Goal: Task Accomplishment & Management: Use online tool/utility

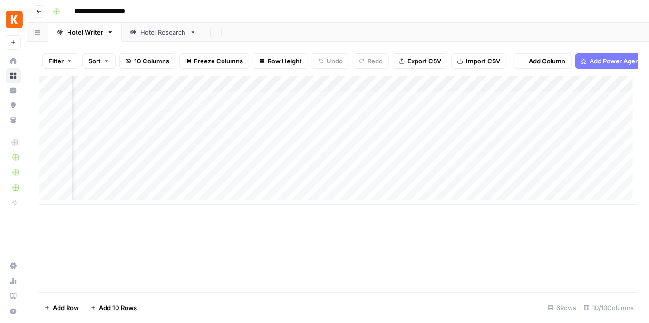
scroll to position [0, 229]
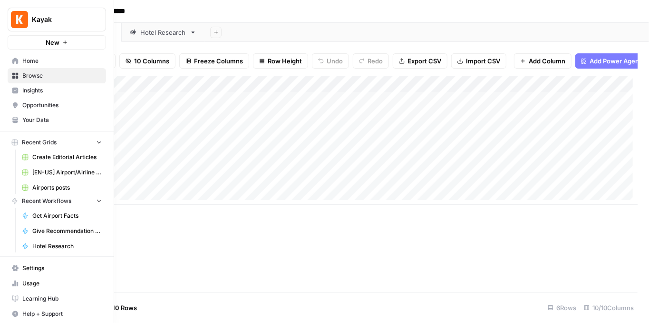
click at [14, 14] on img "Workspace: Kayak" at bounding box center [19, 19] width 17 height 17
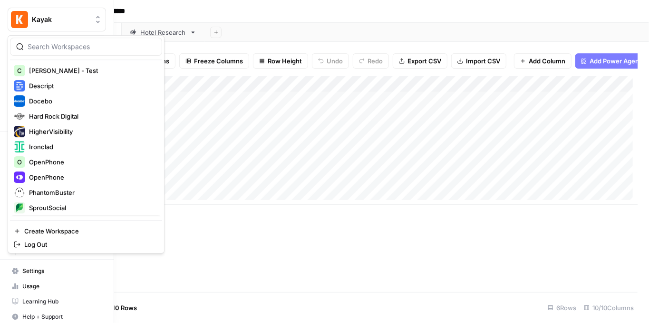
scroll to position [133, 0]
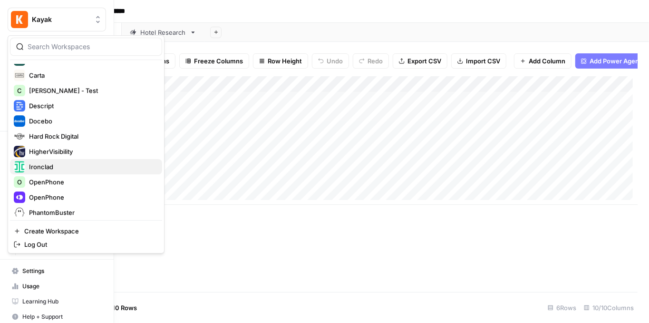
click at [58, 161] on div "Ironclad" at bounding box center [86, 166] width 145 height 11
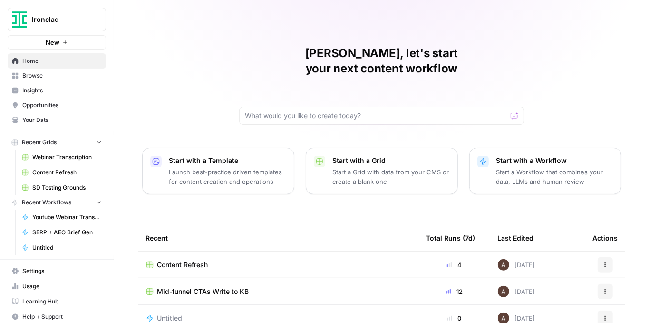
click at [52, 121] on span "Your Data" at bounding box center [61, 120] width 79 height 9
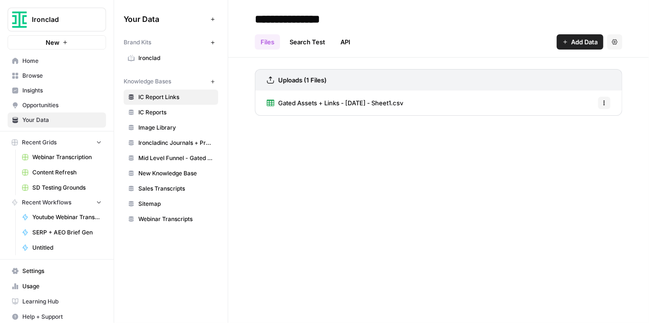
click at [197, 106] on link "IC Reports" at bounding box center [171, 112] width 95 height 15
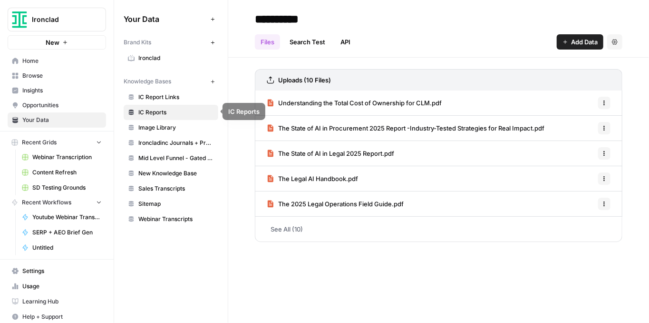
click at [189, 129] on span "Image Library" at bounding box center [176, 127] width 76 height 9
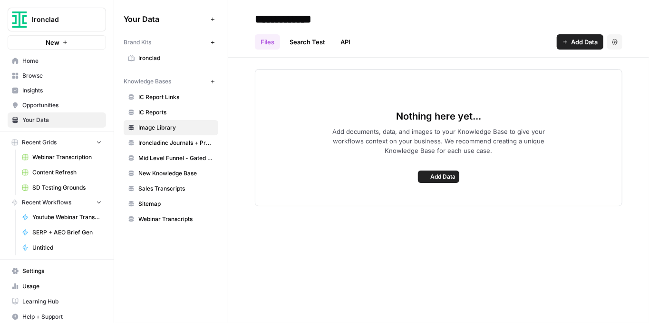
click at [186, 140] on span "Ironcladinc Journals + Products" at bounding box center [176, 142] width 76 height 9
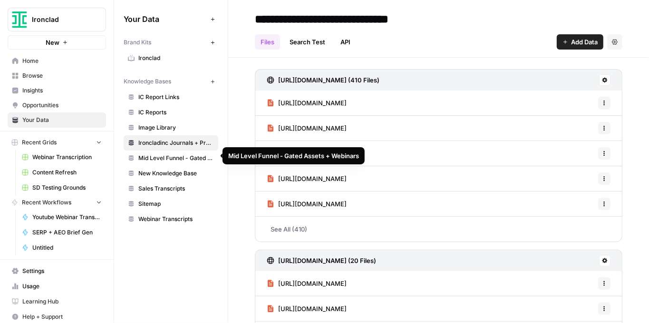
click at [186, 154] on span "Mid Level Funnel - Gated Assets + Webinars" at bounding box center [176, 158] width 76 height 9
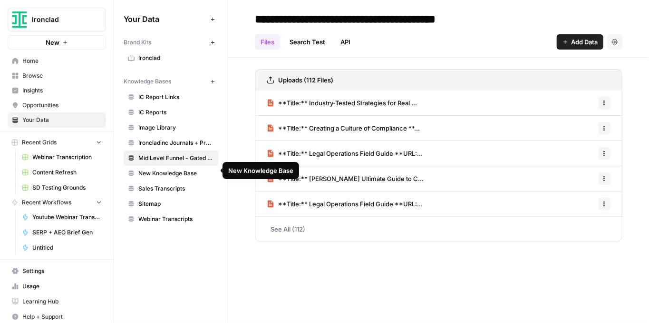
click at [185, 169] on span "New Knowledge Base" at bounding box center [176, 173] width 76 height 9
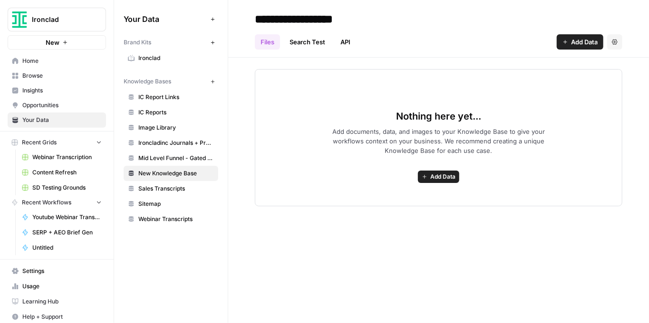
click at [181, 145] on link "Ironcladinc Journals + Products" at bounding box center [171, 142] width 95 height 15
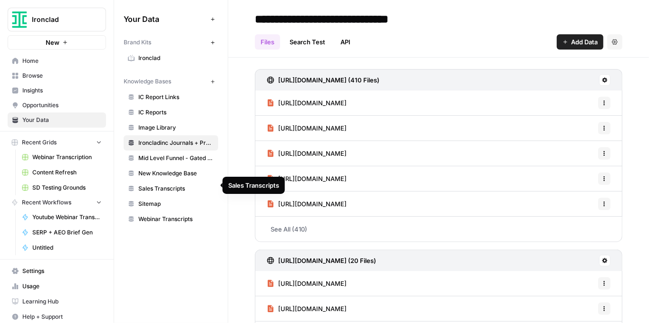
click at [179, 199] on span "Sitemap" at bounding box center [176, 203] width 76 height 9
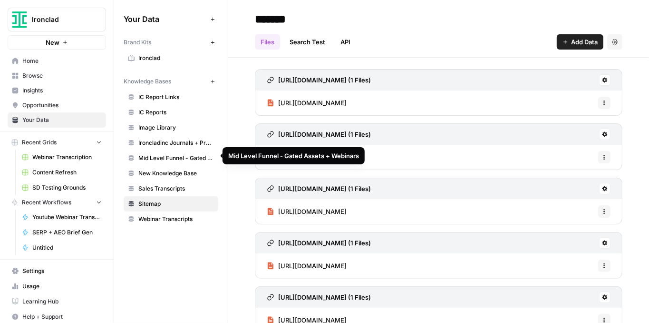
click at [175, 136] on link "Ironcladinc Journals + Products" at bounding box center [171, 142] width 95 height 15
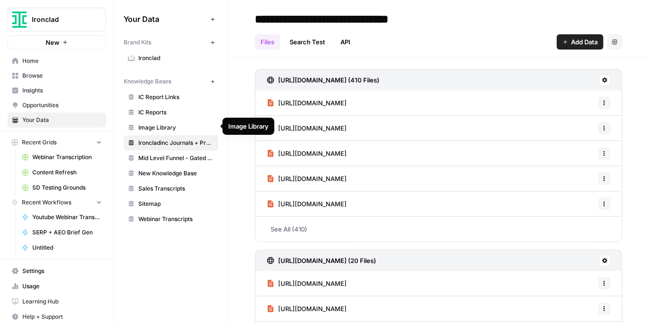
click at [183, 126] on span "Image Library" at bounding box center [176, 127] width 76 height 9
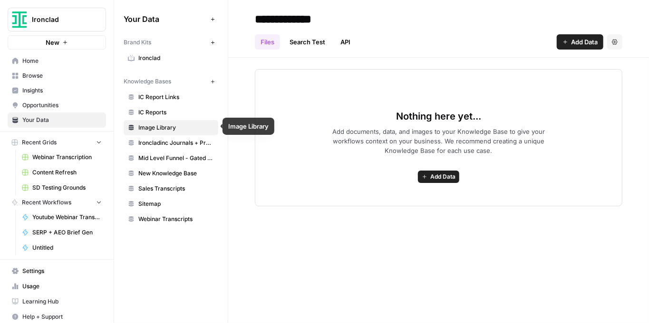
click at [183, 136] on link "Ironcladinc Journals + Products" at bounding box center [171, 142] width 95 height 15
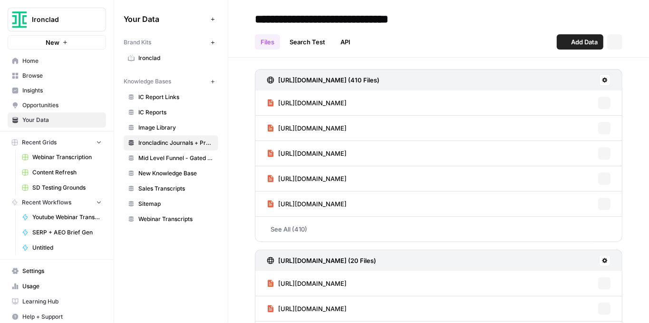
click at [178, 116] on link "IC Reports" at bounding box center [171, 112] width 95 height 15
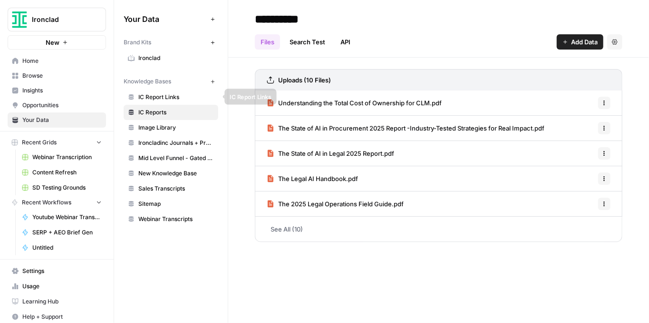
click at [176, 100] on span "IC Report Links" at bounding box center [176, 97] width 76 height 9
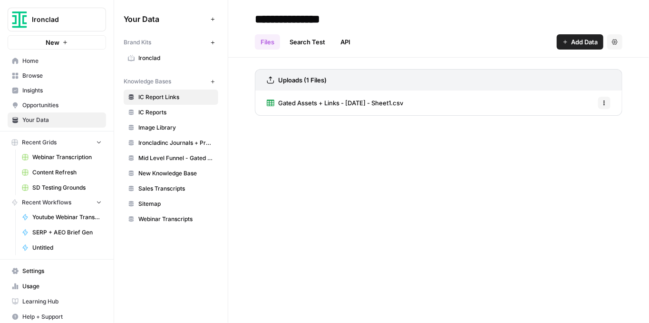
click at [173, 146] on link "Ironcladinc Journals + Products" at bounding box center [171, 142] width 95 height 15
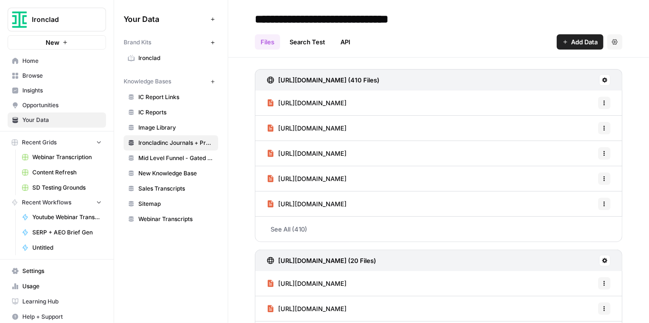
click at [175, 159] on span "Mid Level Funnel - Gated Assets + Webinars" at bounding box center [176, 158] width 76 height 9
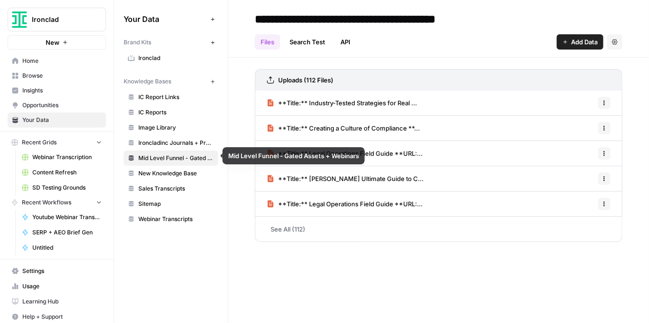
click at [176, 147] on link "Ironcladinc Journals + Products" at bounding box center [171, 142] width 95 height 15
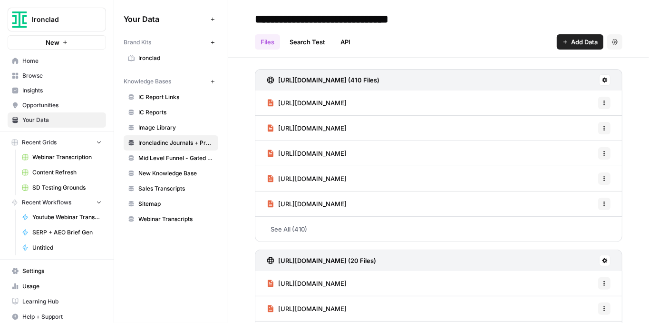
click at [302, 218] on link "See All (410)" at bounding box center [439, 228] width 368 height 25
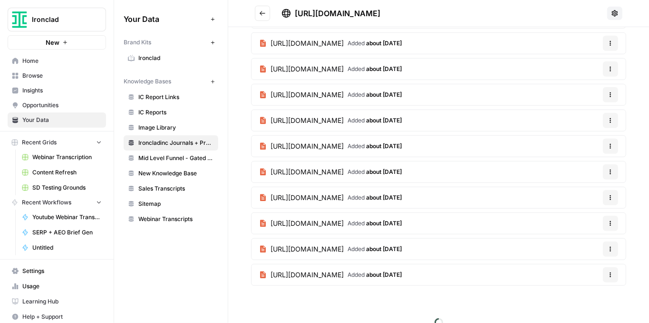
scroll to position [279, 0]
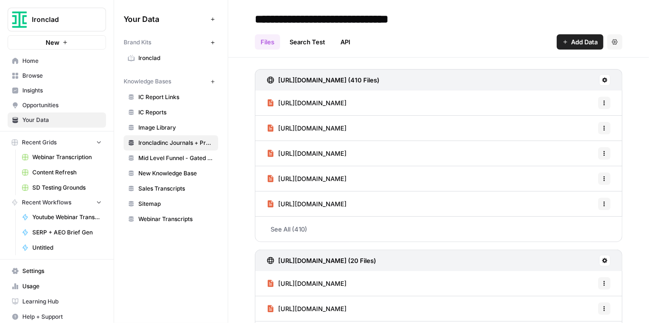
click at [193, 159] on span "Mid Level Funnel - Gated Assets + Webinars" at bounding box center [176, 158] width 76 height 9
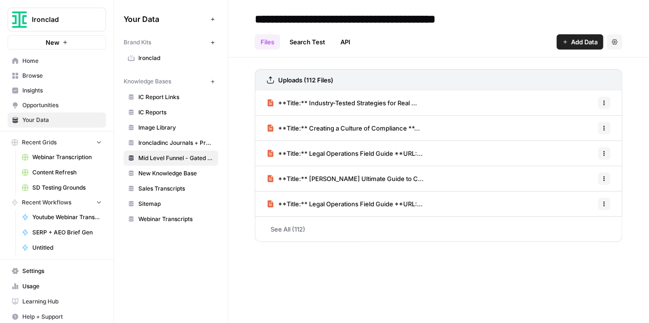
click at [188, 171] on span "New Knowledge Base" at bounding box center [176, 173] width 76 height 9
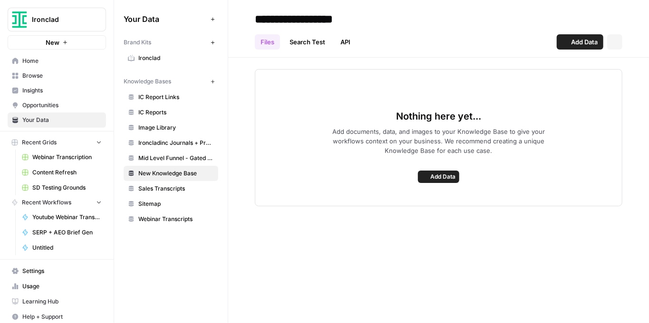
click at [182, 186] on span "Sales Transcripts" at bounding box center [176, 188] width 76 height 9
click at [176, 199] on span "Sitemap" at bounding box center [176, 203] width 76 height 9
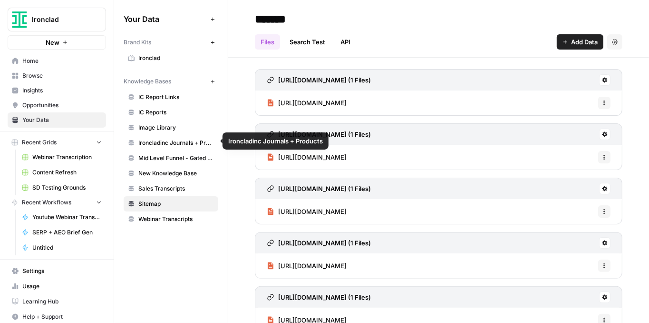
click at [178, 143] on span "Ironcladinc Journals + Products" at bounding box center [176, 142] width 76 height 9
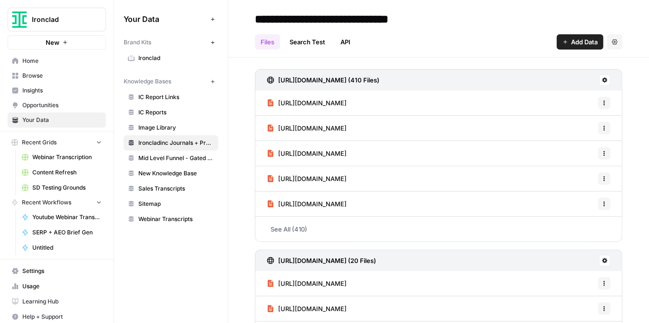
click at [295, 79] on h3 "[URL][DOMAIN_NAME] (410 Files)" at bounding box center [328, 80] width 101 height 10
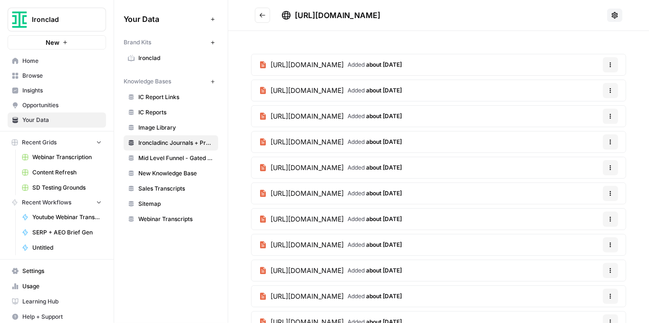
drag, startPoint x: 294, startPoint y: 14, endPoint x: 504, endPoint y: 15, distance: 210.3
click at [504, 15] on div "[URL][DOMAIN_NAME]" at bounding box center [443, 15] width 322 height 11
copy span "[URL][DOMAIN_NAME]"
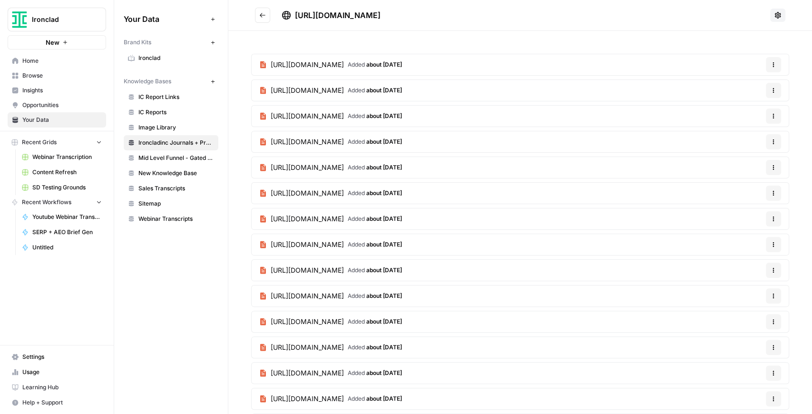
click at [209, 81] on button "New" at bounding box center [212, 81] width 11 height 11
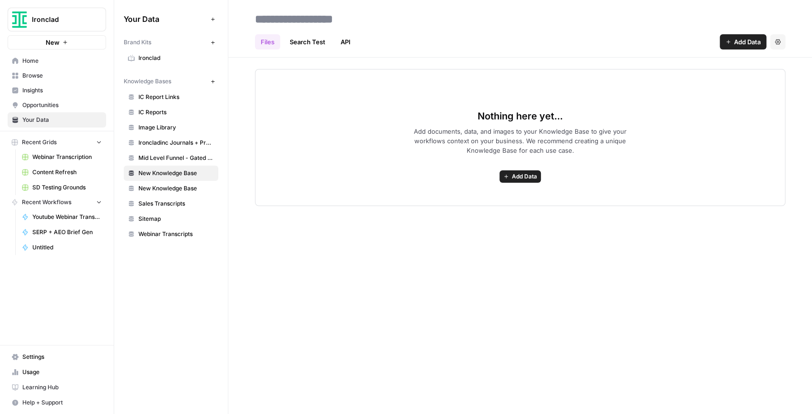
click at [649, 42] on span "Add Data" at bounding box center [747, 42] width 27 height 10
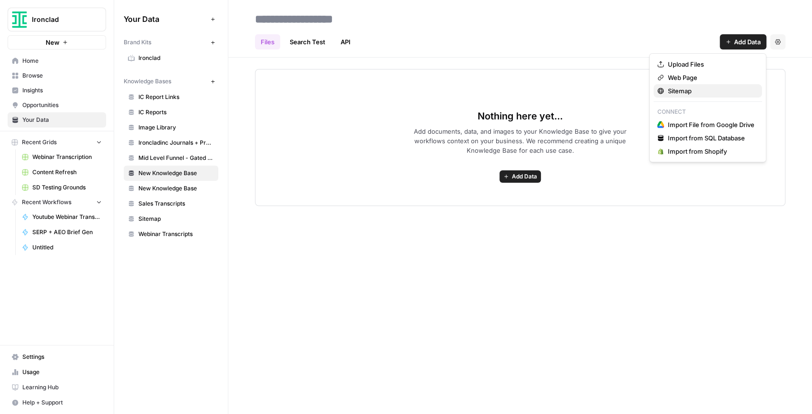
click at [649, 89] on span "Sitemap" at bounding box center [711, 91] width 87 height 10
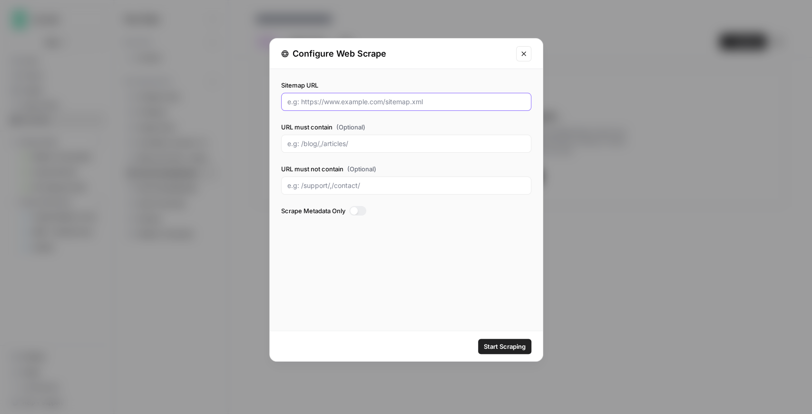
click at [367, 99] on input "Sitemap URL" at bounding box center [406, 102] width 238 height 10
paste input "[URL][DOMAIN_NAME]"
type input "[URL][DOMAIN_NAME]"
click at [500, 322] on span "Start Scraping" at bounding box center [505, 347] width 42 height 10
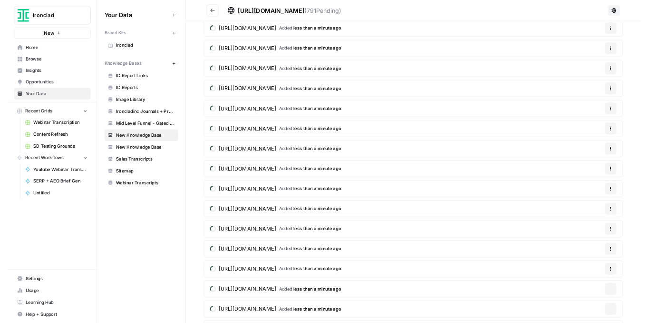
scroll to position [1236, 0]
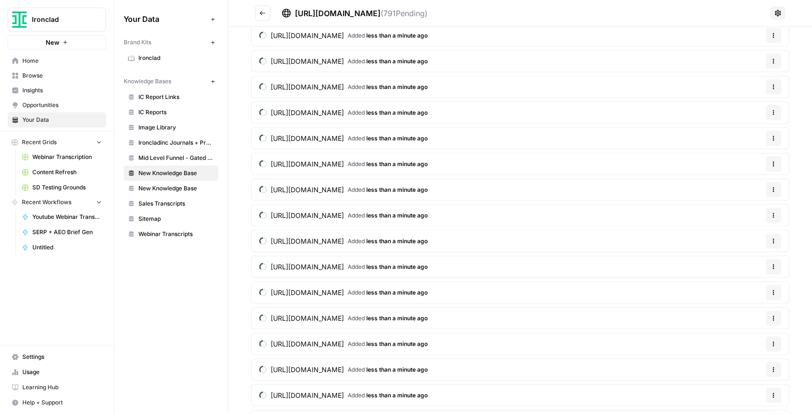
click at [258, 17] on button "Go back" at bounding box center [262, 13] width 15 height 15
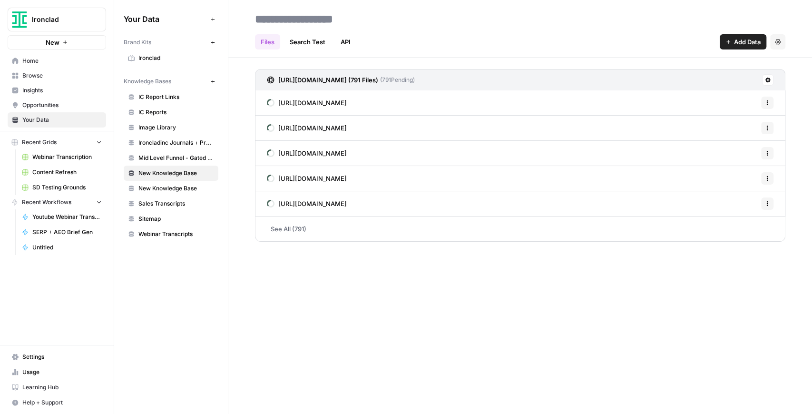
click at [310, 23] on input at bounding box center [327, 19] width 152 height 19
type input "**********"
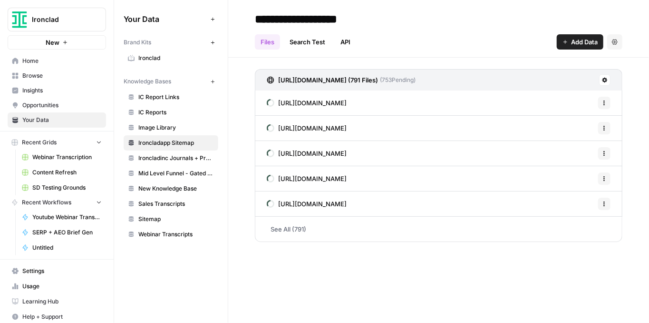
click at [296, 231] on link "See All (791)" at bounding box center [439, 228] width 368 height 25
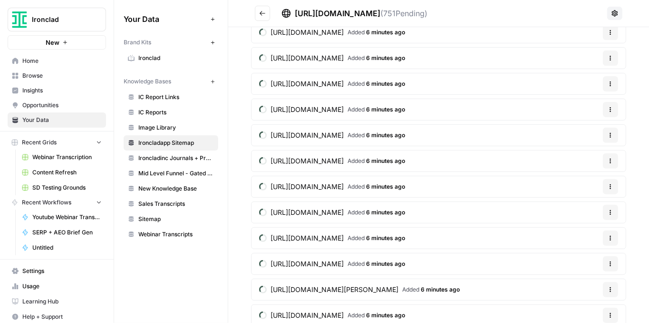
scroll to position [10219, 0]
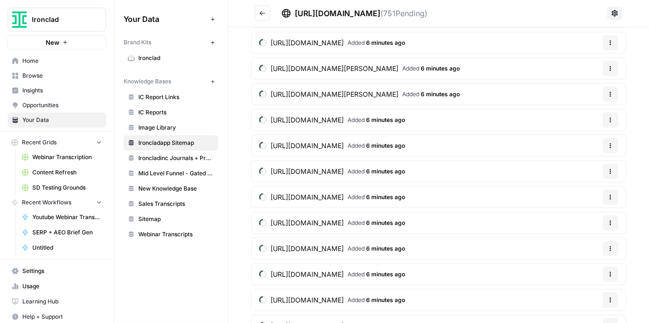
click at [180, 99] on span "IC Report Links" at bounding box center [176, 97] width 76 height 9
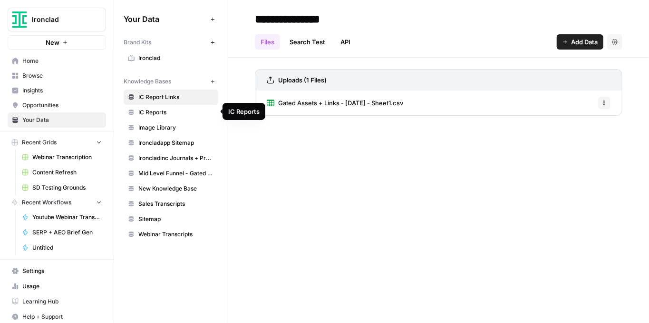
click at [330, 107] on link "Gated Assets + Links - [DATE] - Sheet1.csv" at bounding box center [335, 102] width 137 height 25
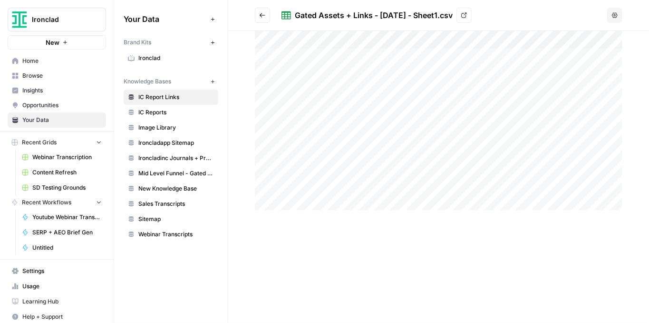
click at [179, 142] on span "Ironcladapp Sitemap" at bounding box center [176, 142] width 76 height 9
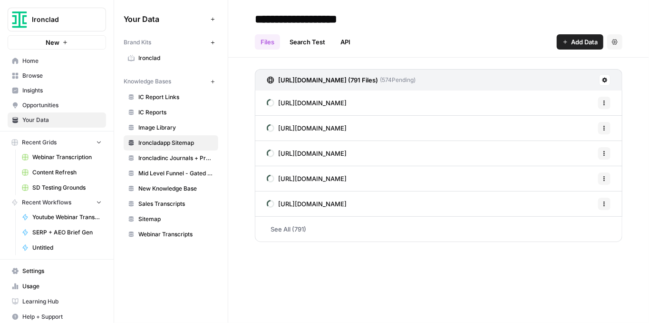
click at [56, 26] on button "Ironclad" at bounding box center [57, 20] width 98 height 24
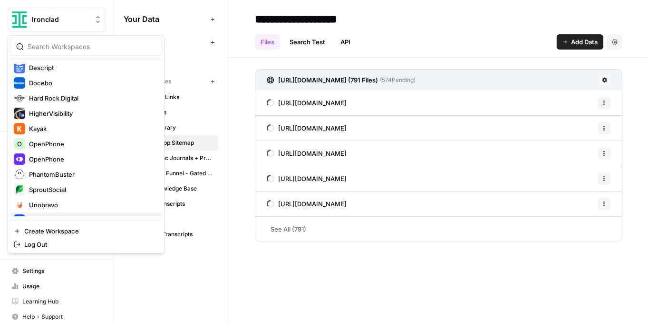
scroll to position [165, 0]
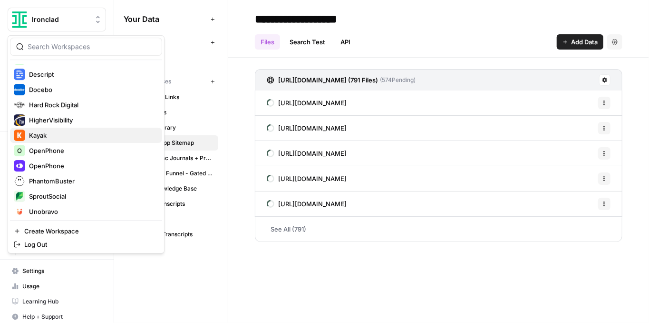
click at [55, 134] on span "Kayak" at bounding box center [92, 135] width 126 height 10
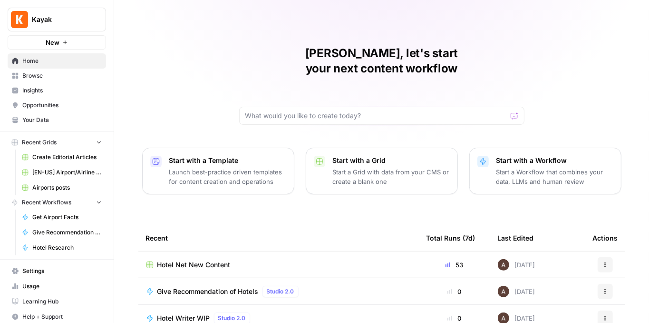
click at [172, 260] on span "Hotel Net New Content" at bounding box center [193, 265] width 73 height 10
